Goal: Check status: Check status

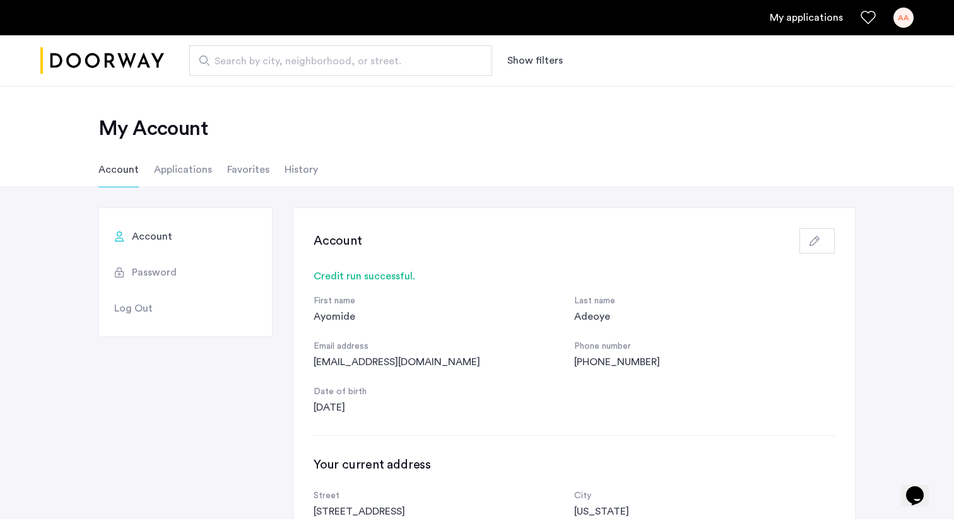
click at [180, 170] on li "Applications" at bounding box center [183, 169] width 58 height 35
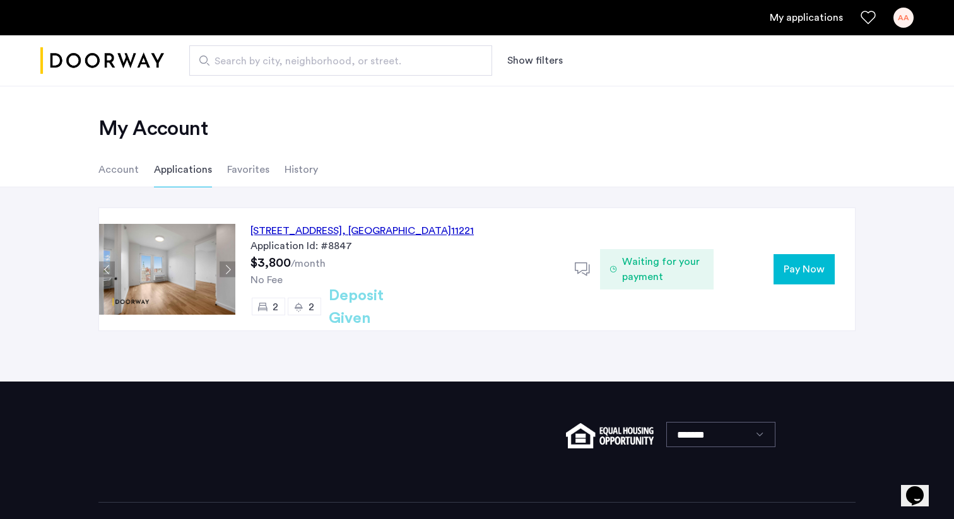
click at [642, 276] on span "Waiting for your payment" at bounding box center [662, 269] width 81 height 30
click at [588, 266] on icon at bounding box center [583, 270] width 16 height 16
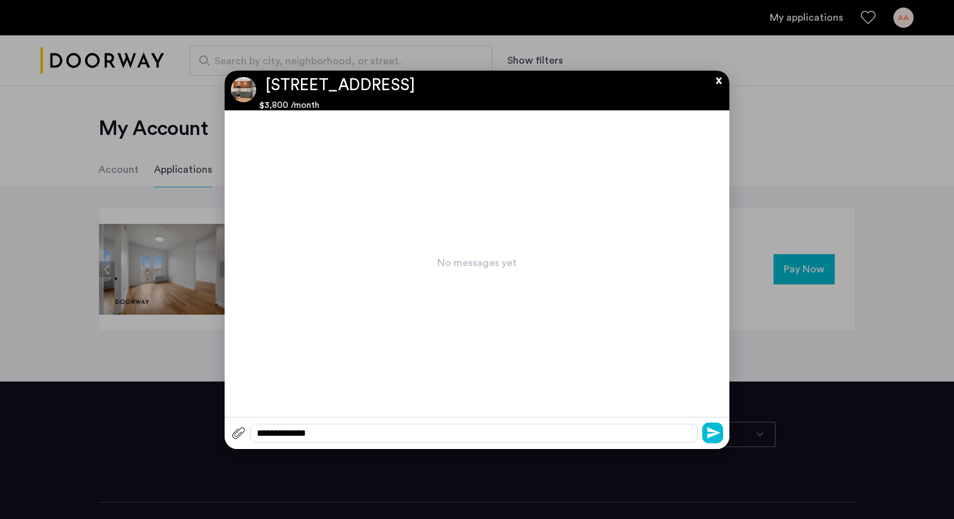
click at [718, 81] on button "x" at bounding box center [715, 78] width 19 height 14
